Goal: Navigation & Orientation: Find specific page/section

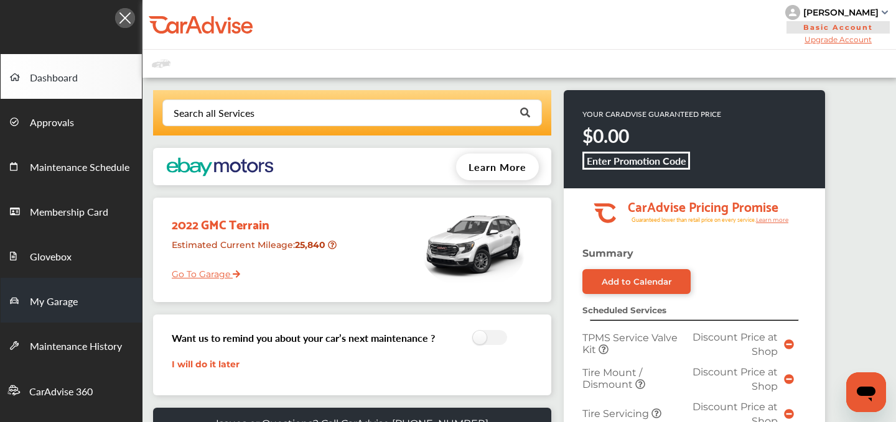
click at [63, 304] on span "My Garage" at bounding box center [54, 302] width 48 height 16
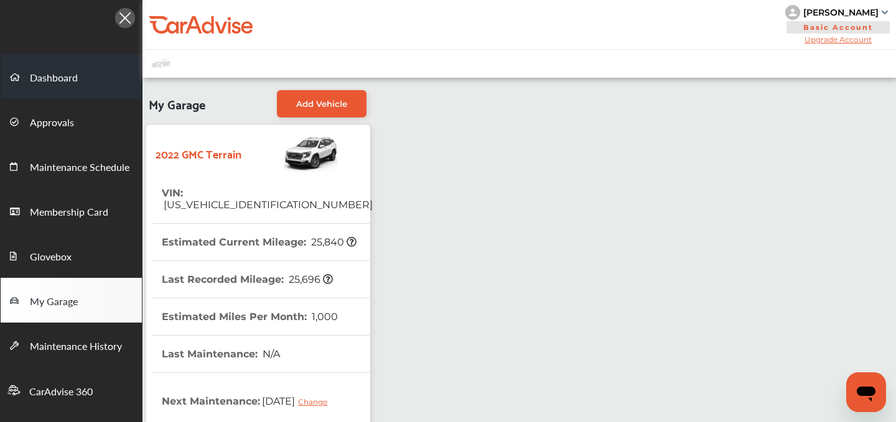
click at [40, 82] on span "Dashboard" at bounding box center [54, 78] width 48 height 16
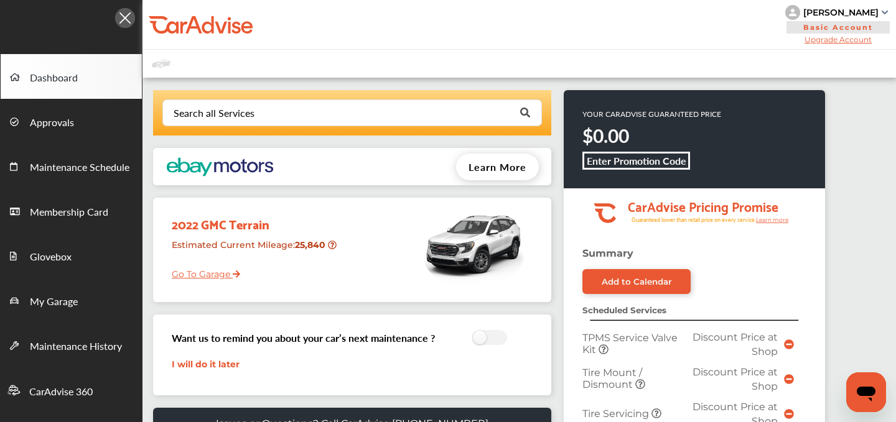
scroll to position [544, 0]
